Goal: Task Accomplishment & Management: Use online tool/utility

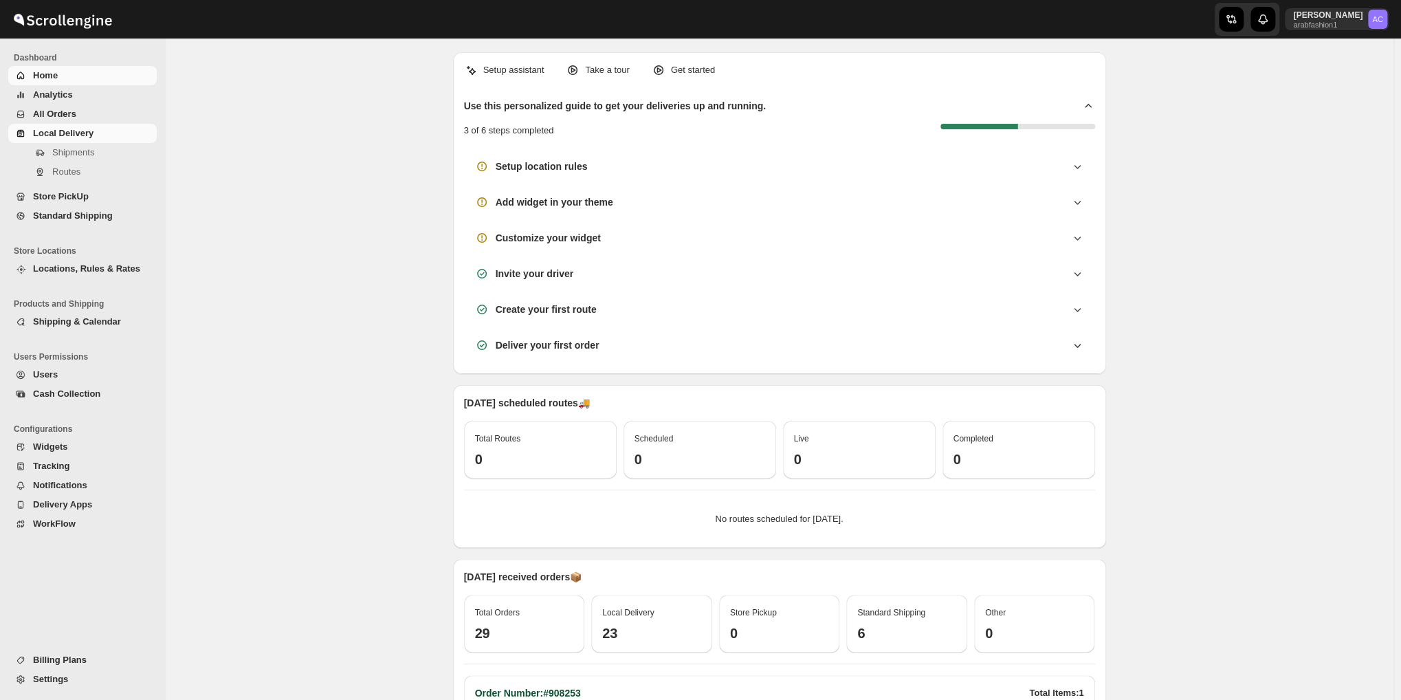
click at [30, 125] on link "Local Delivery" at bounding box center [82, 133] width 149 height 19
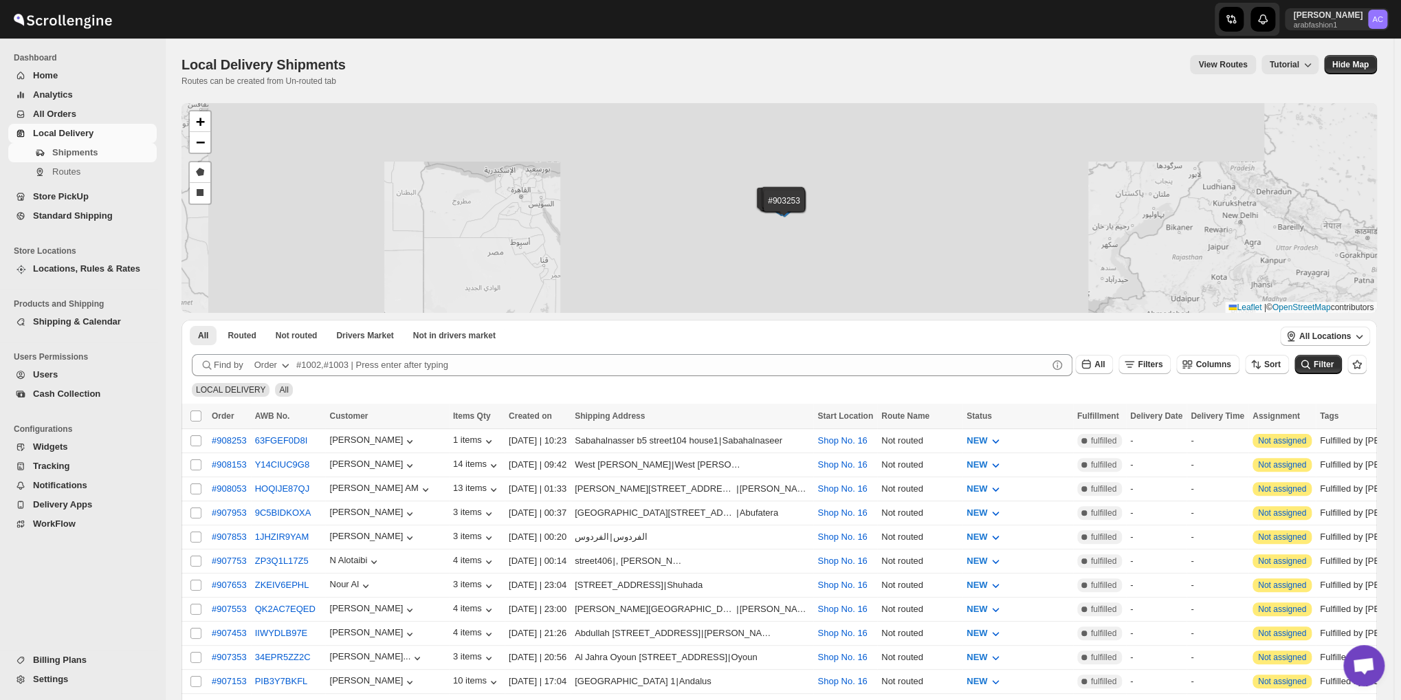
click at [309, 123] on div "#908253 #908153 #908053 #907953 #907853 #907753 #907653 #907553 #907453 #907353…" at bounding box center [780, 208] width 1196 height 210
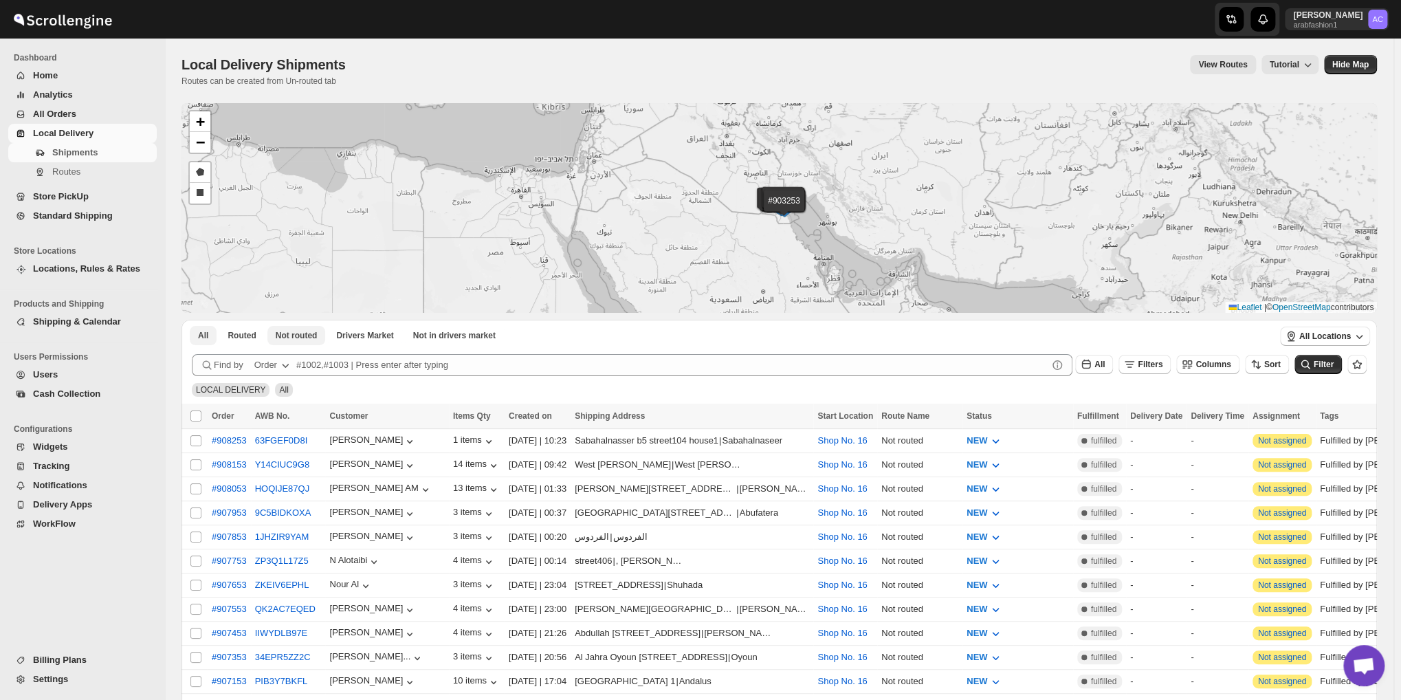
click at [292, 330] on span "Not routed" at bounding box center [297, 335] width 42 height 11
click at [249, 336] on span "Routed" at bounding box center [242, 335] width 28 height 11
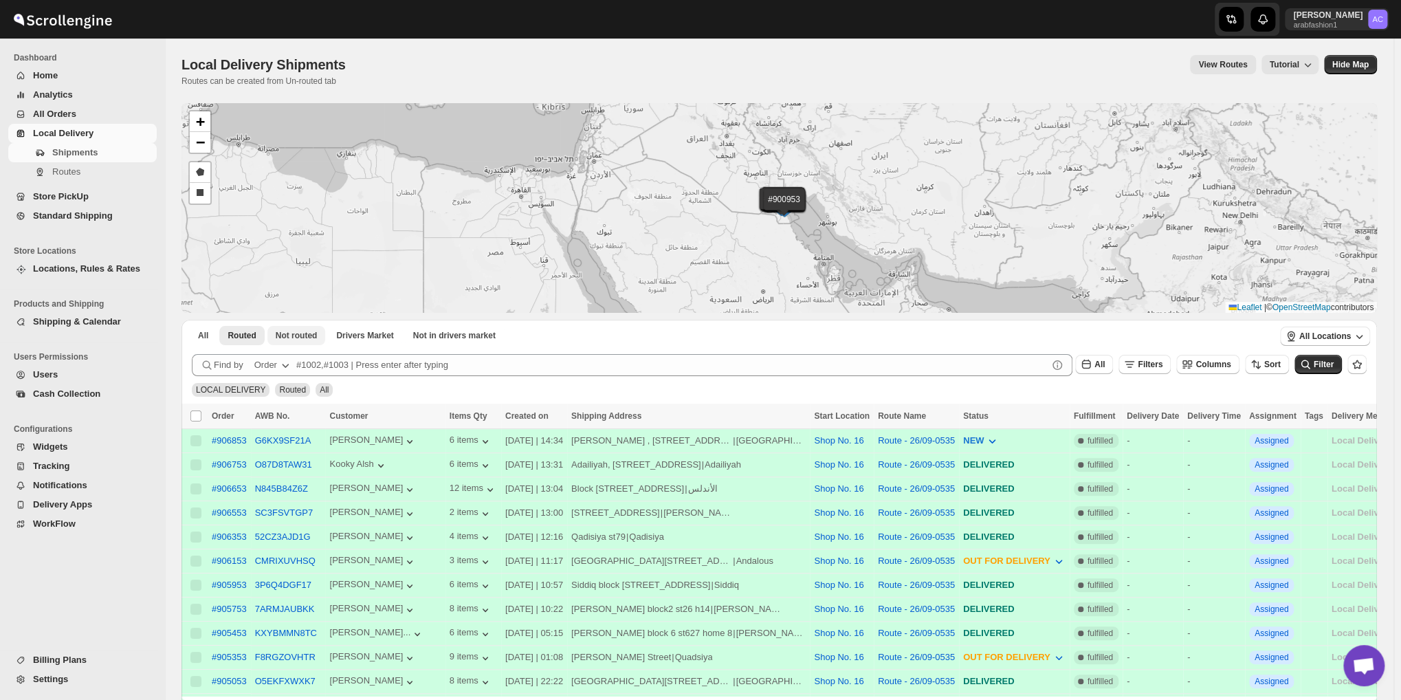
click at [294, 342] on button "Not routed" at bounding box center [296, 335] width 58 height 19
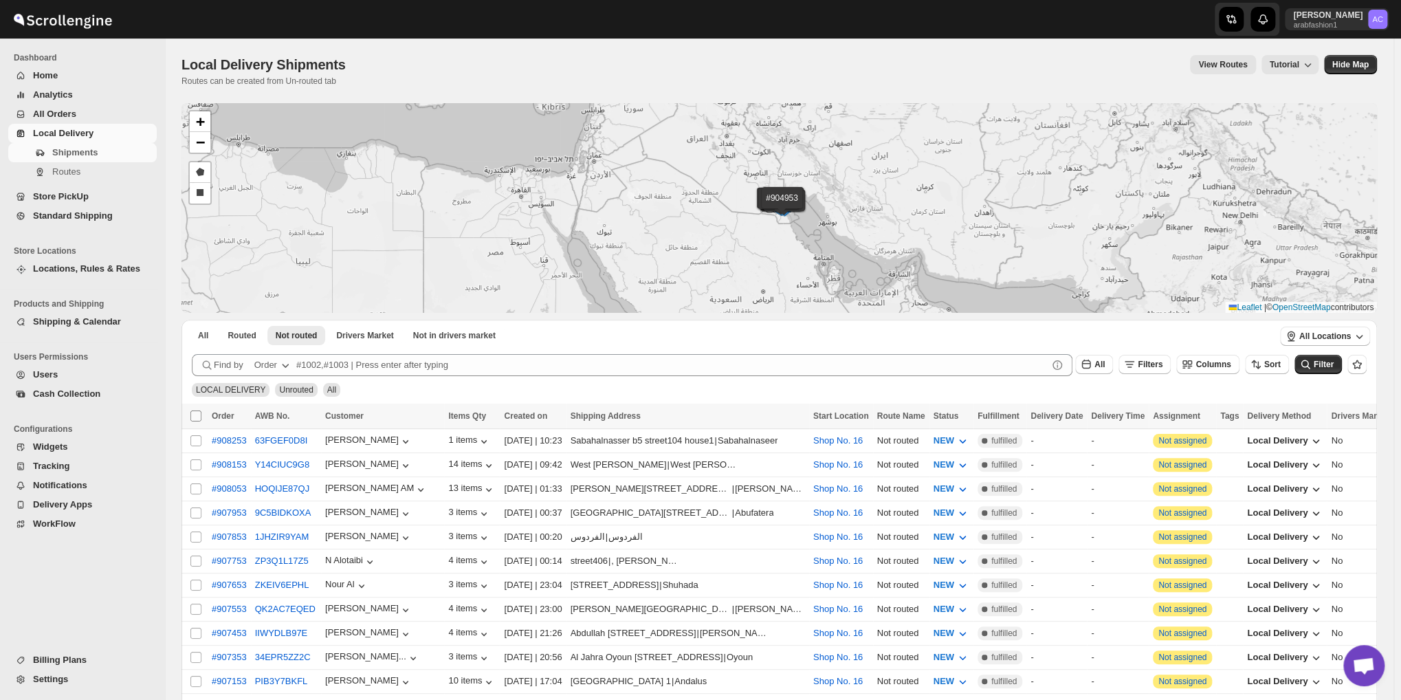
click at [199, 413] on input "Select all shipments" at bounding box center [195, 416] width 11 height 11
checkbox input "true"
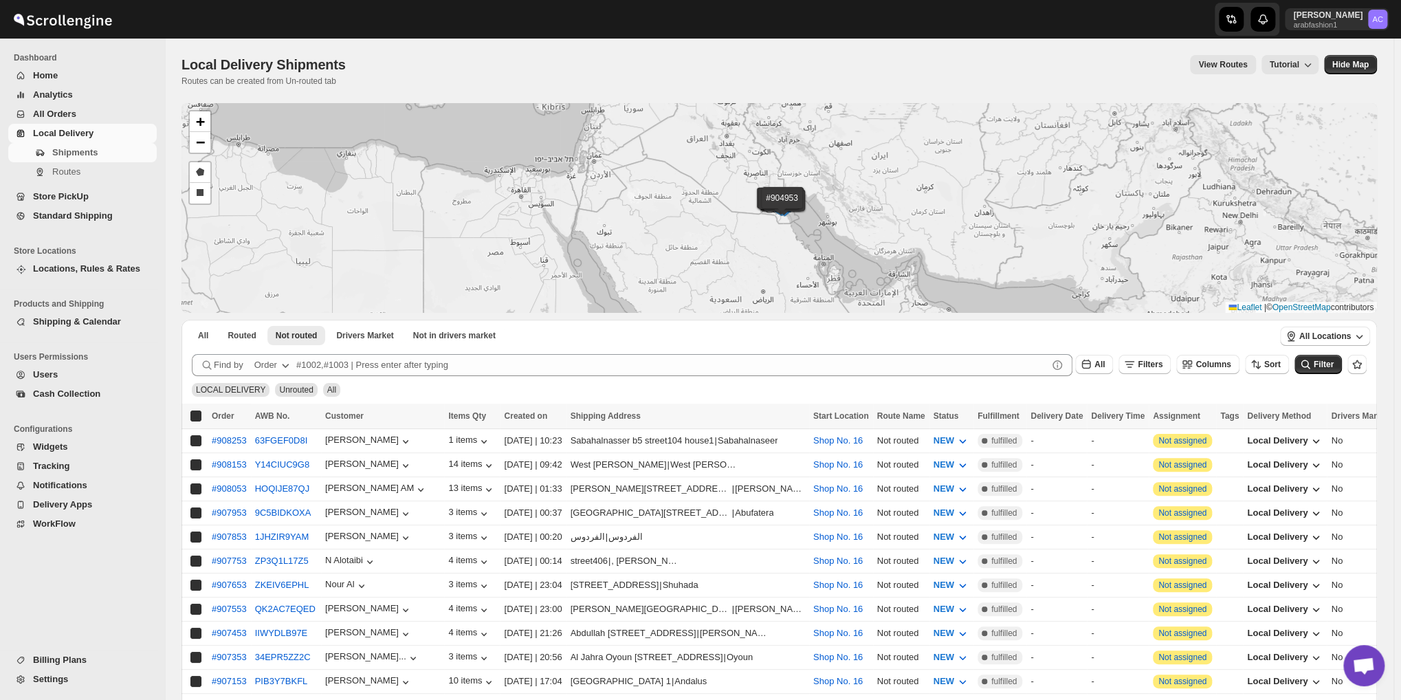
checkbox input "true"
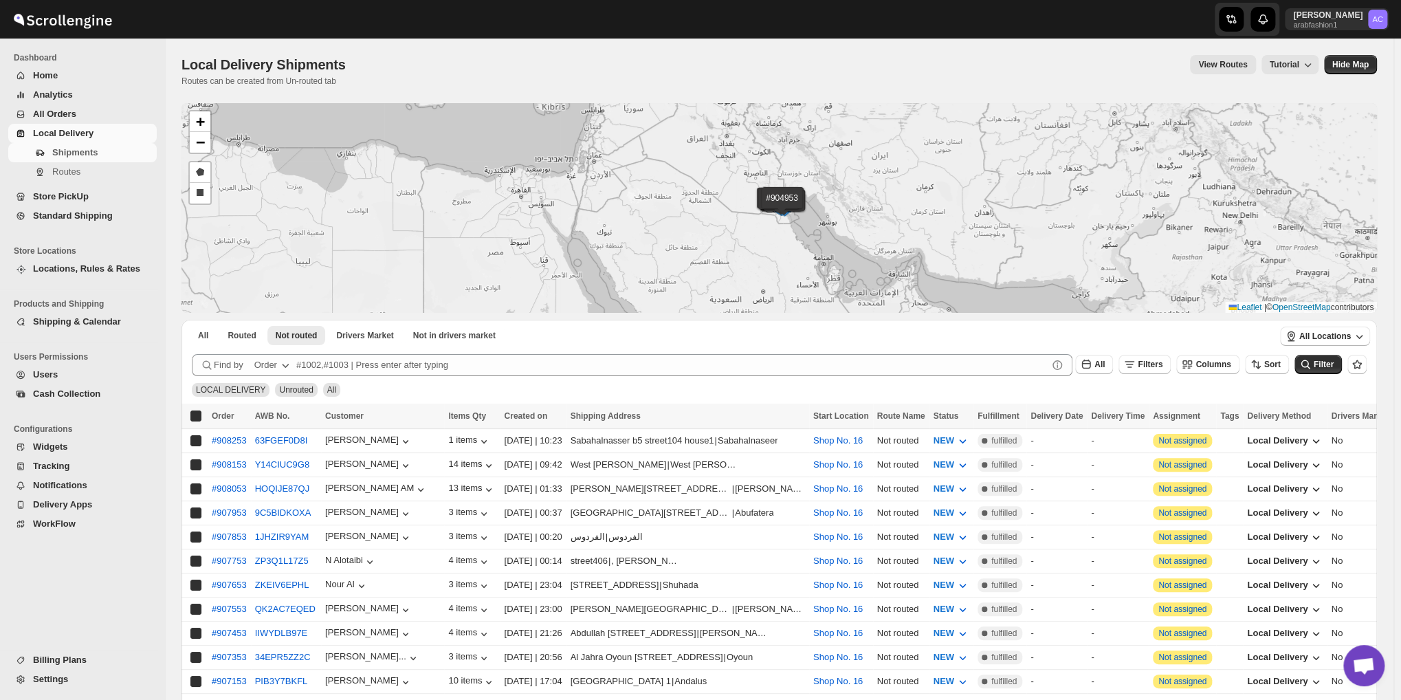
checkbox input "true"
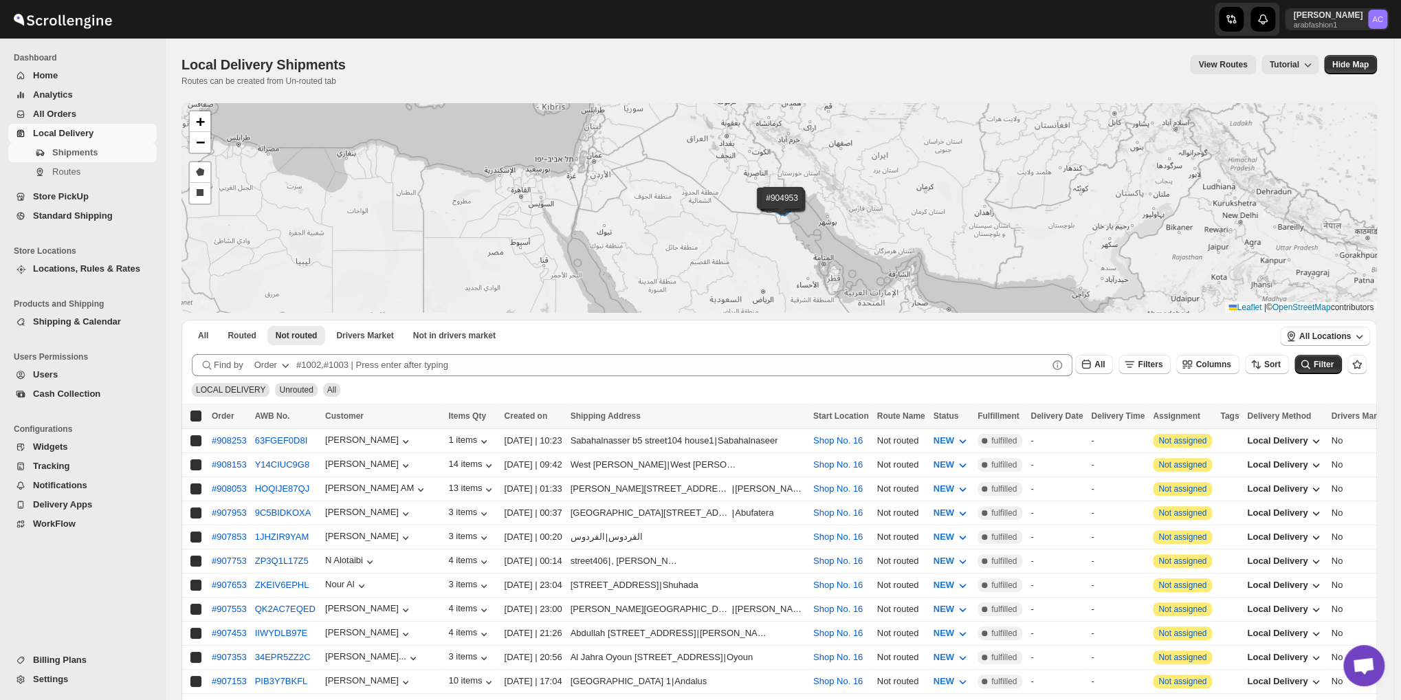
checkbox input "true"
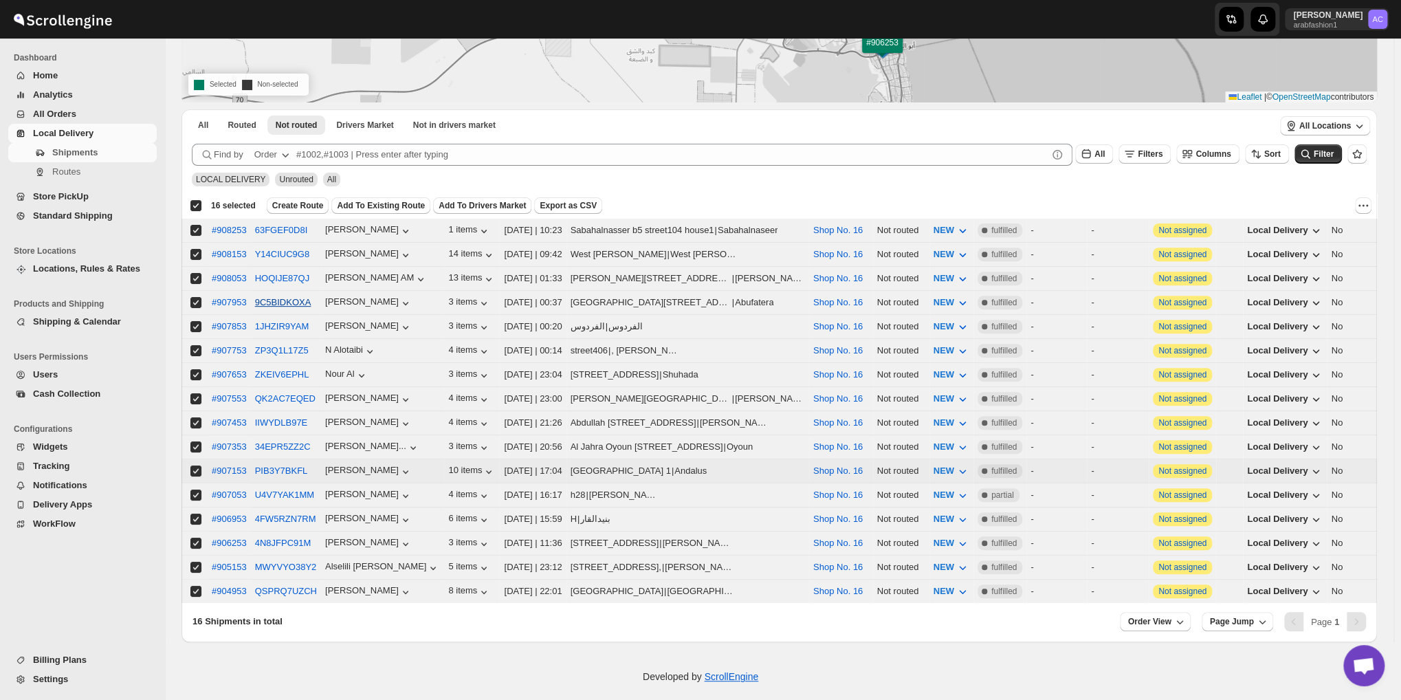
scroll to position [212, 0]
click at [195, 512] on input "Select shipment" at bounding box center [195, 517] width 11 height 11
checkbox input "false"
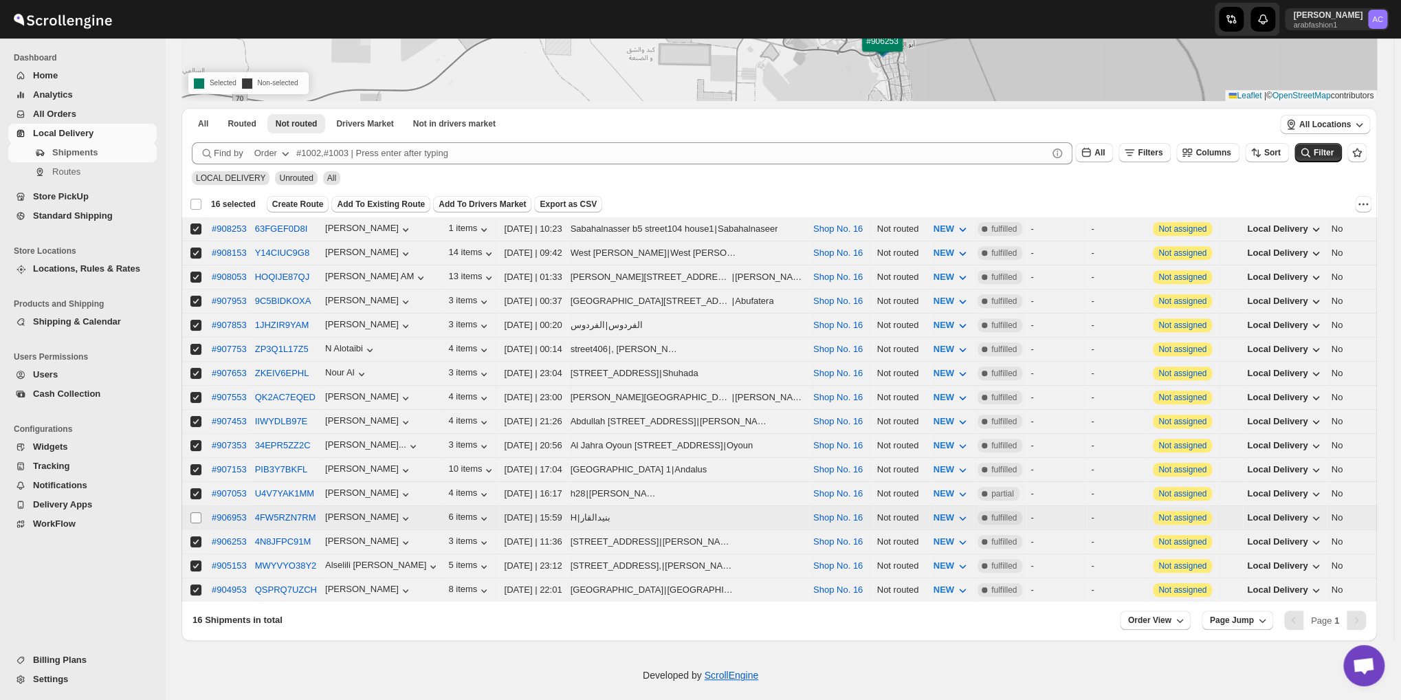
checkbox input "false"
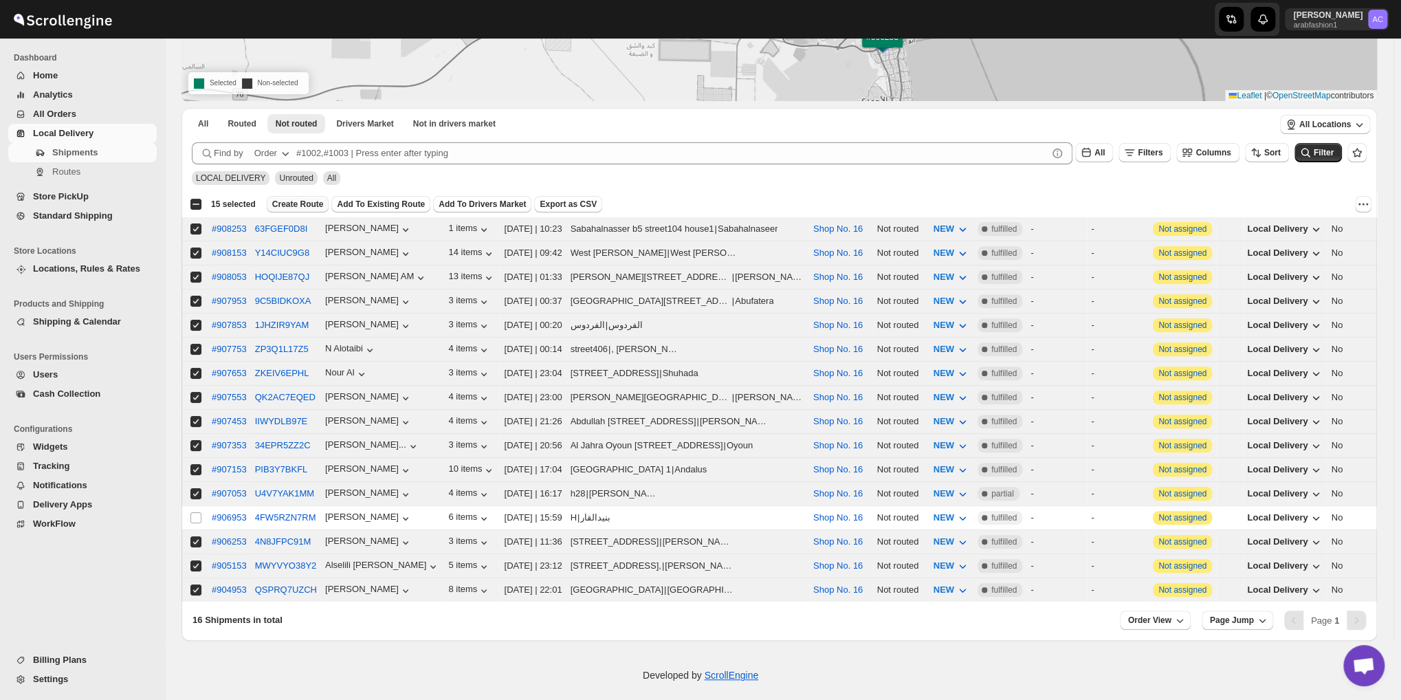
click at [278, 201] on span "Create Route" at bounding box center [298, 204] width 52 height 11
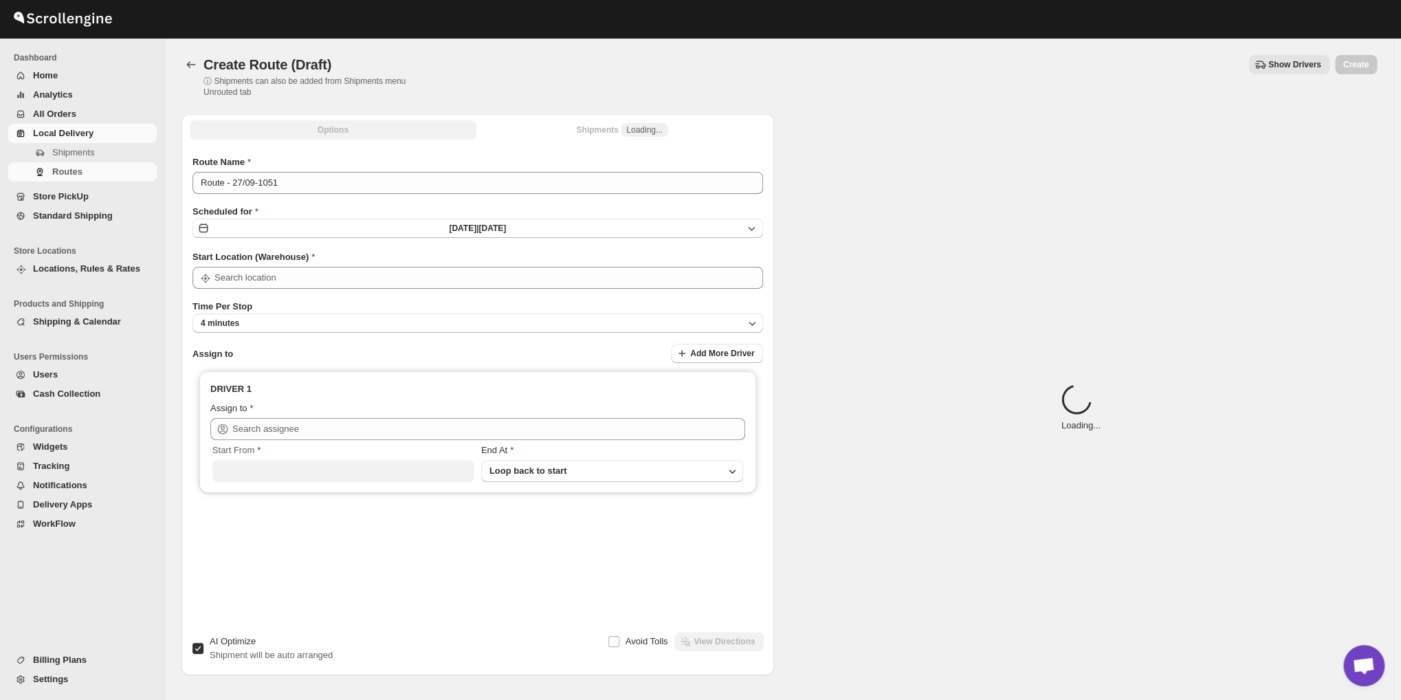
type input "Shop No. 16"
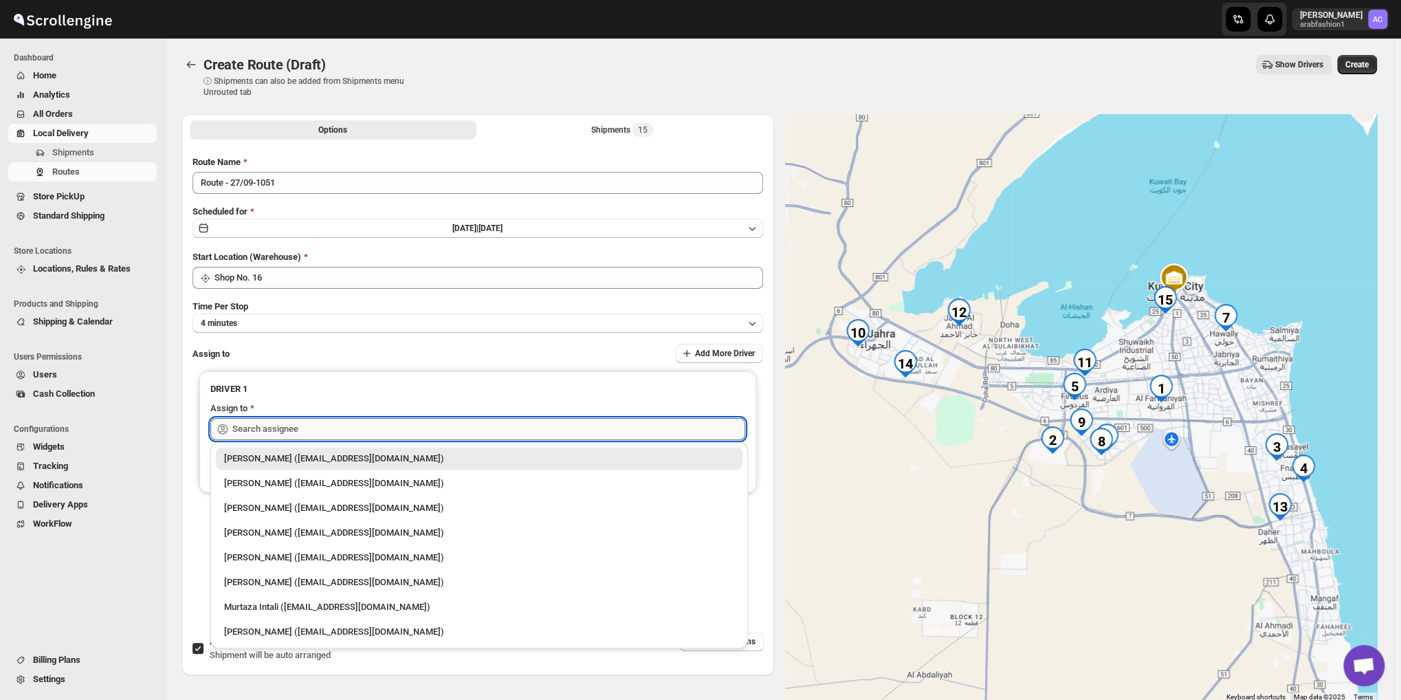
click at [373, 430] on input "text" at bounding box center [488, 429] width 513 height 22
click at [384, 631] on div "[PERSON_NAME] ([EMAIL_ADDRESS][DOMAIN_NAME])" at bounding box center [479, 632] width 510 height 14
type input "[PERSON_NAME] ([EMAIL_ADDRESS][DOMAIN_NAME])"
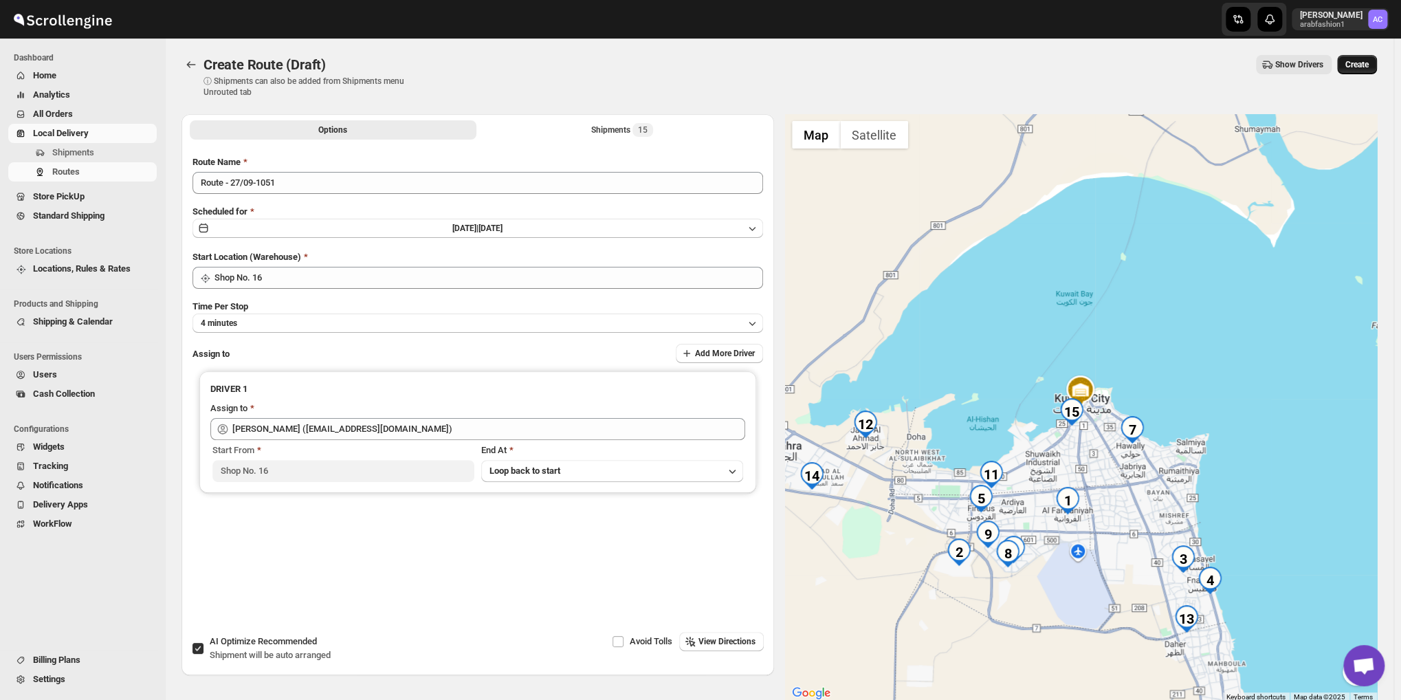
click at [1368, 66] on span "Create" at bounding box center [1357, 64] width 23 height 11
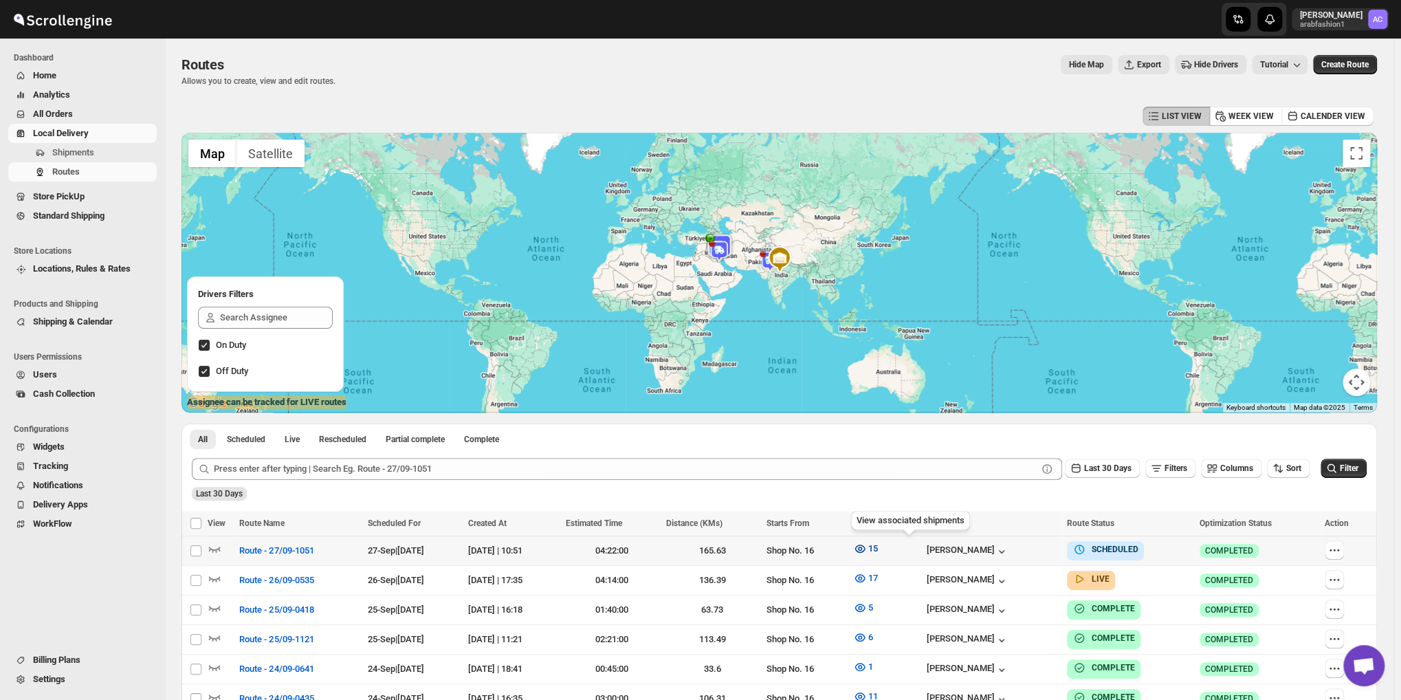
click at [865, 547] on icon "button" at bounding box center [860, 549] width 10 height 8
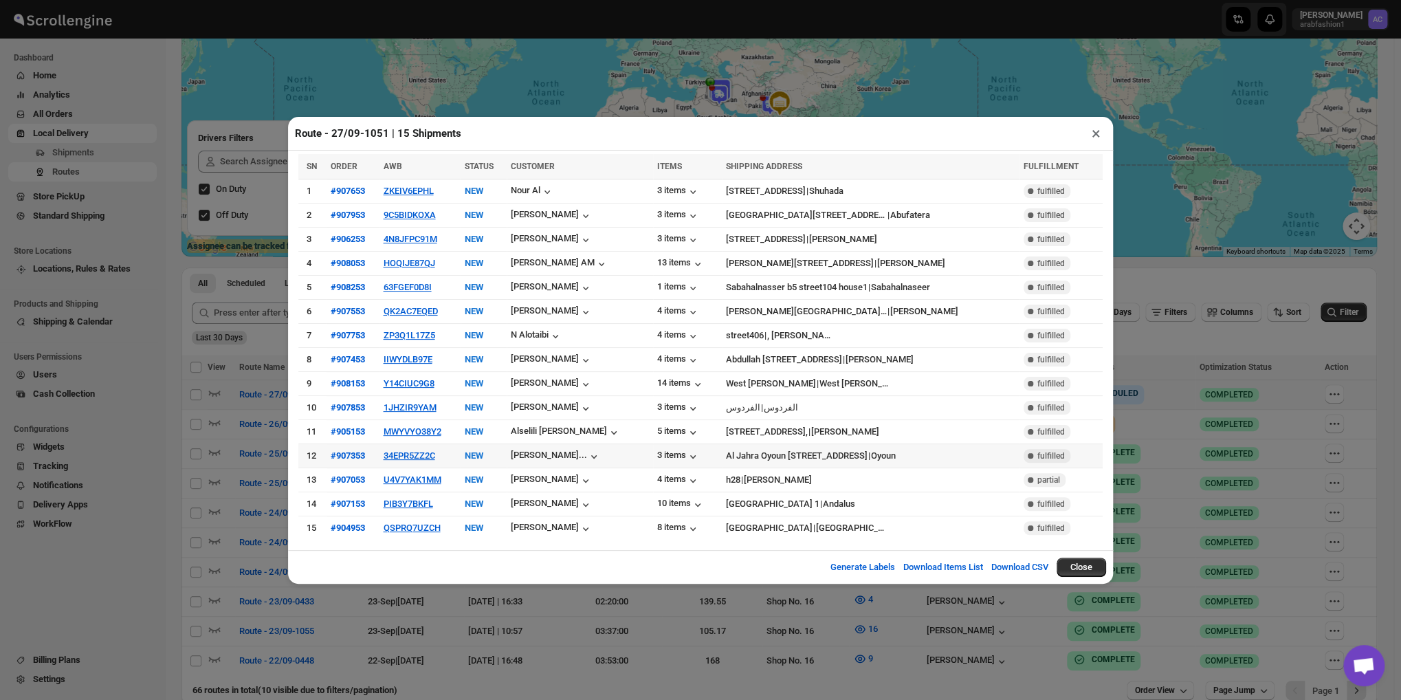
scroll to position [153, 0]
click at [1092, 139] on button "×" at bounding box center [1096, 133] width 20 height 19
